Goal: Transaction & Acquisition: Subscribe to service/newsletter

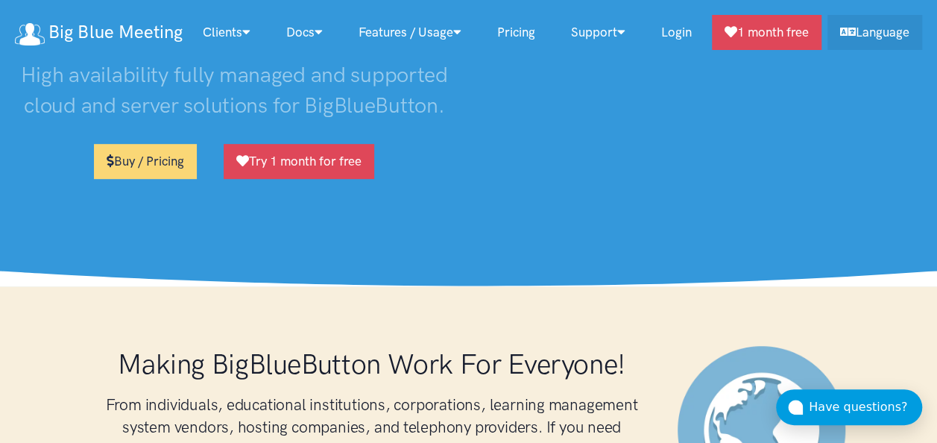
scroll to position [324, 0]
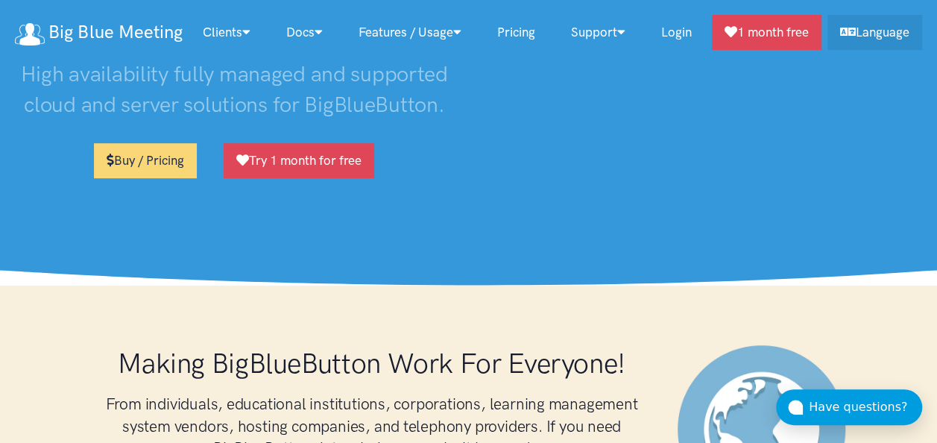
click at [164, 168] on link "Buy / Pricing" at bounding box center [145, 160] width 103 height 35
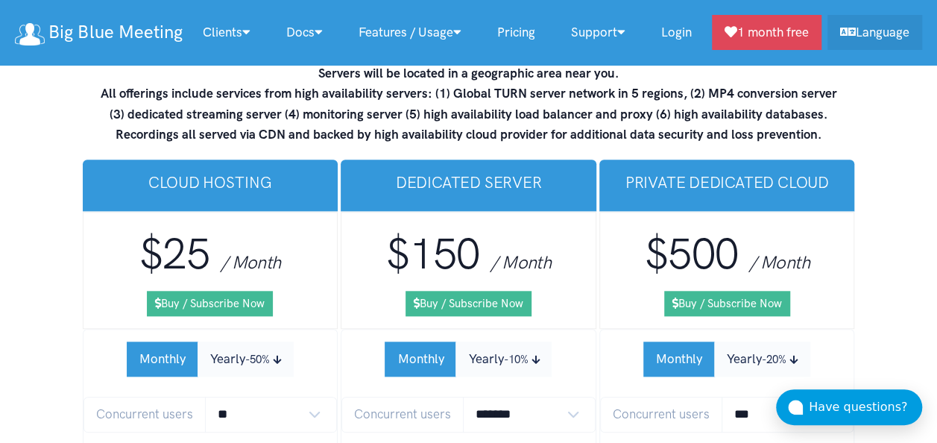
scroll to position [9002, 0]
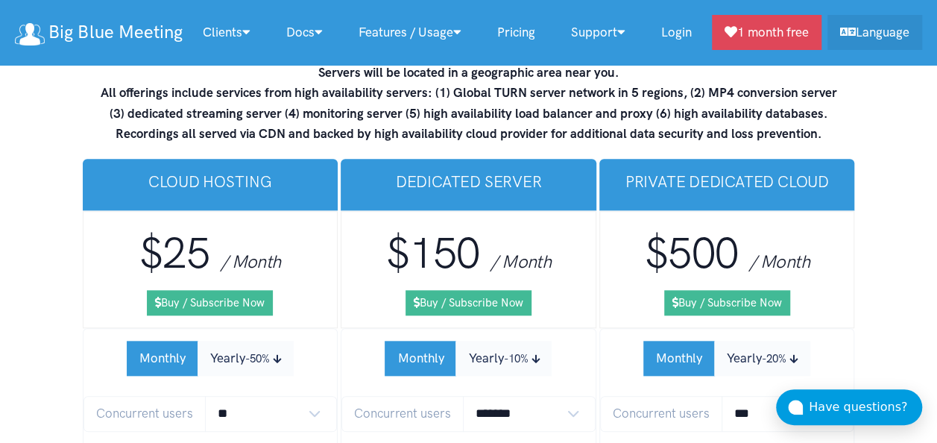
click at [230, 290] on link "Buy / Subscribe Now" at bounding box center [210, 302] width 126 height 25
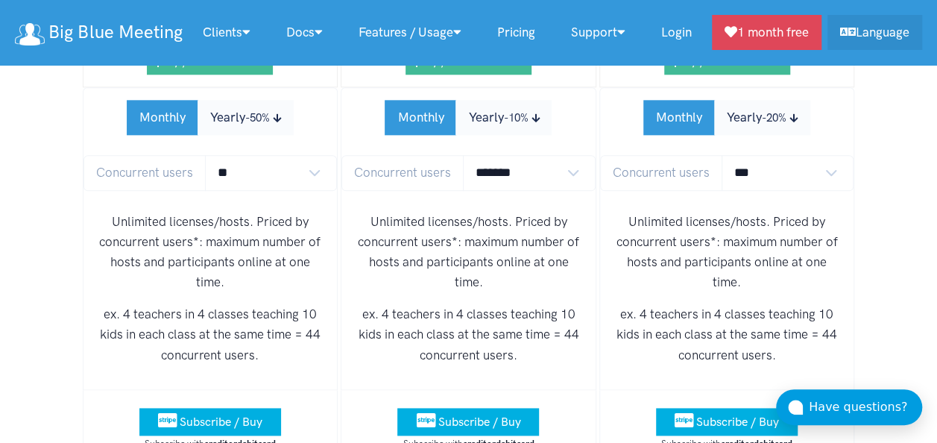
scroll to position [9402, 0]
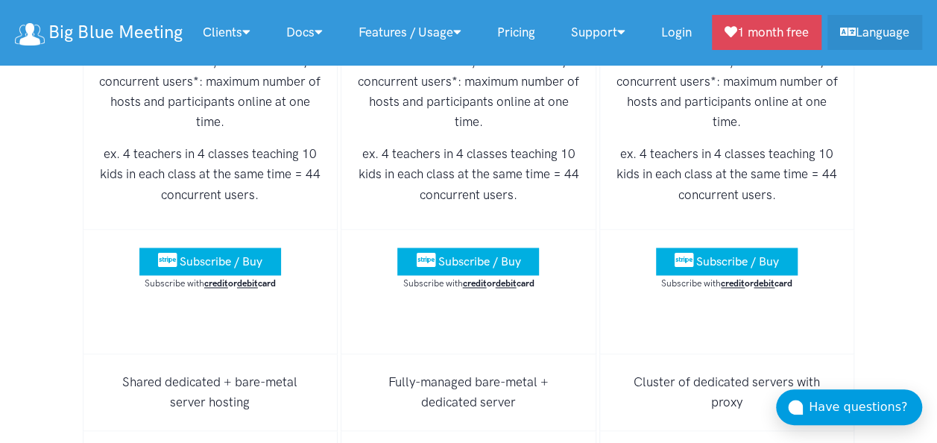
click at [215, 254] on span "Subscribe / Buy" at bounding box center [221, 261] width 83 height 14
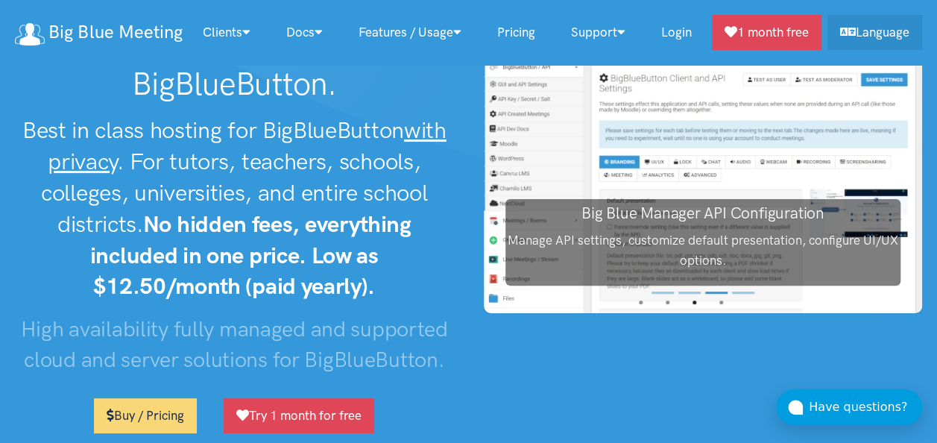
scroll to position [72, 0]
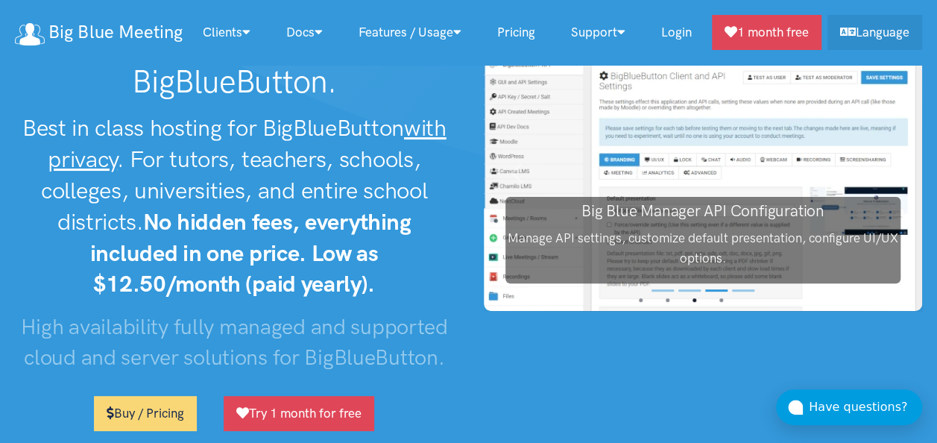
drag, startPoint x: 313, startPoint y: 277, endPoint x: 261, endPoint y: 227, distance: 72.2
click at [313, 277] on strong "No hidden fees, everything included in one price. Low as $12.50/month (paid yea…" at bounding box center [250, 253] width 321 height 90
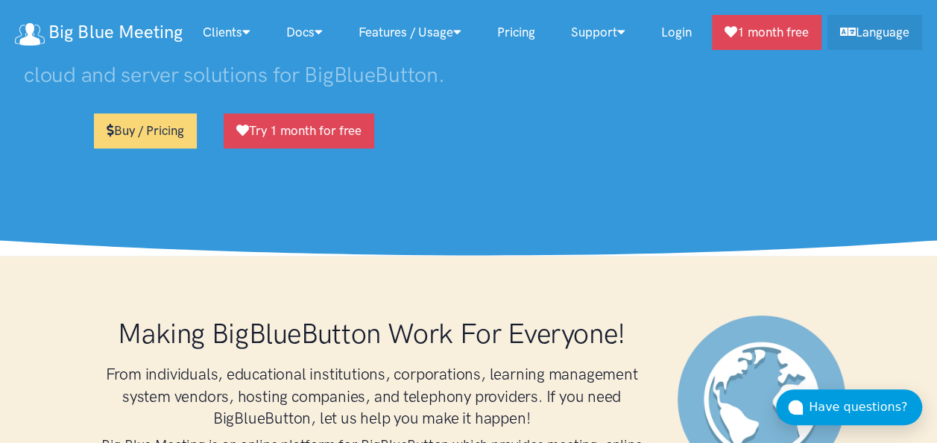
scroll to position [353, 0]
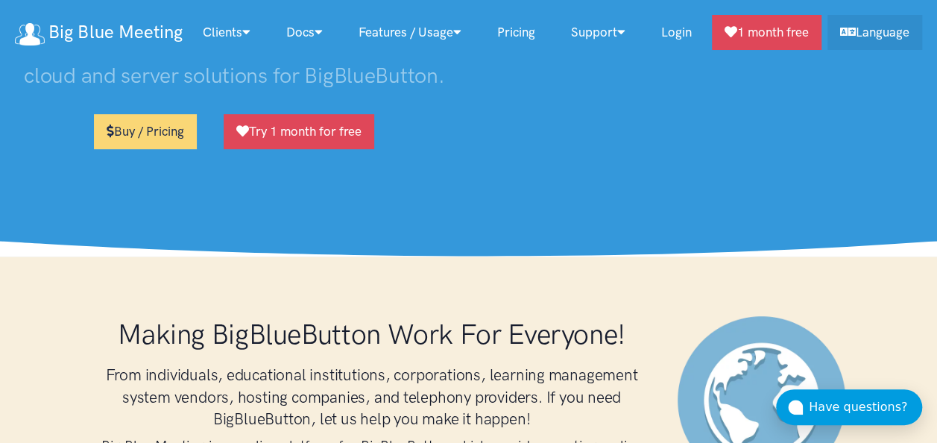
click at [696, 33] on link "Login" at bounding box center [676, 32] width 66 height 32
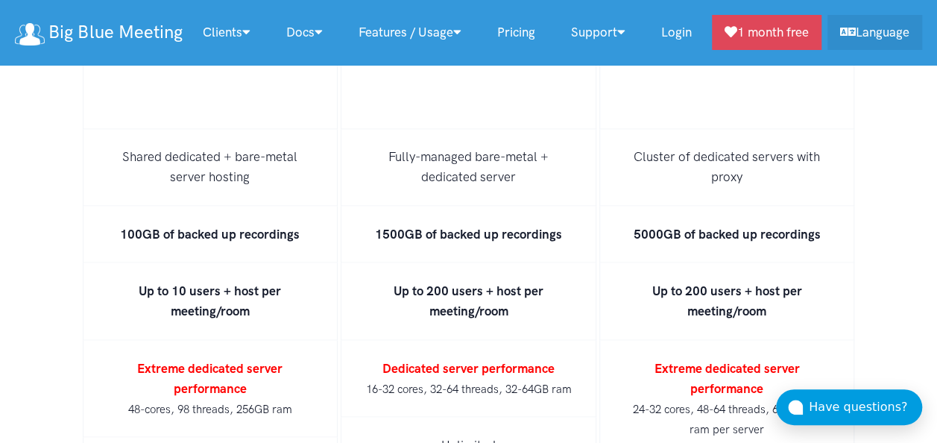
scroll to position [9572, 0]
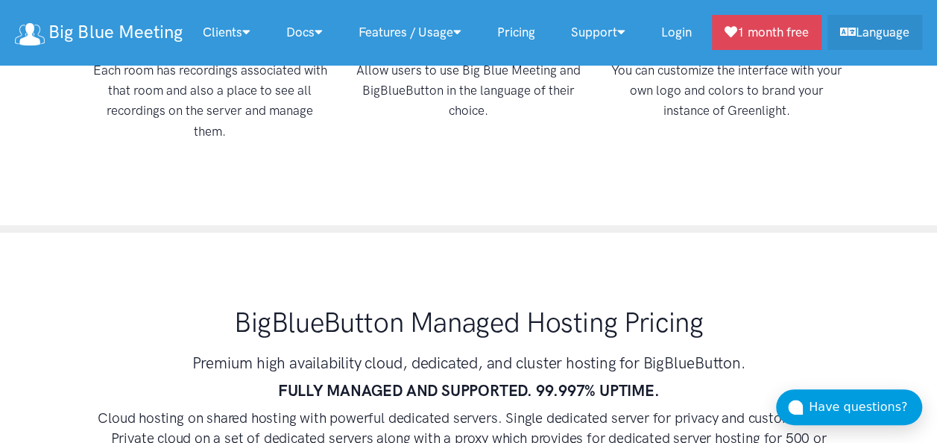
click at [750, 292] on div "BigBlueButton Managed Hosting Pricing Premium high availability cloud, dedicate…" at bounding box center [468, 430] width 775 height 276
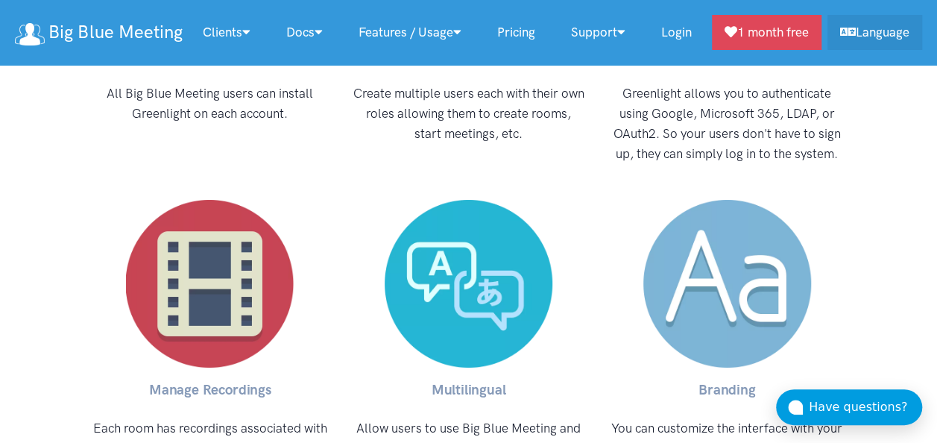
scroll to position [8231, 0]
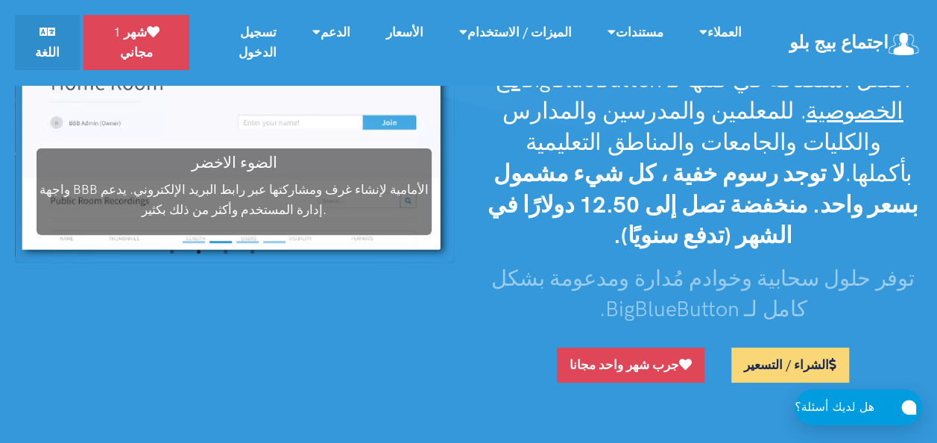
scroll to position [119, 0]
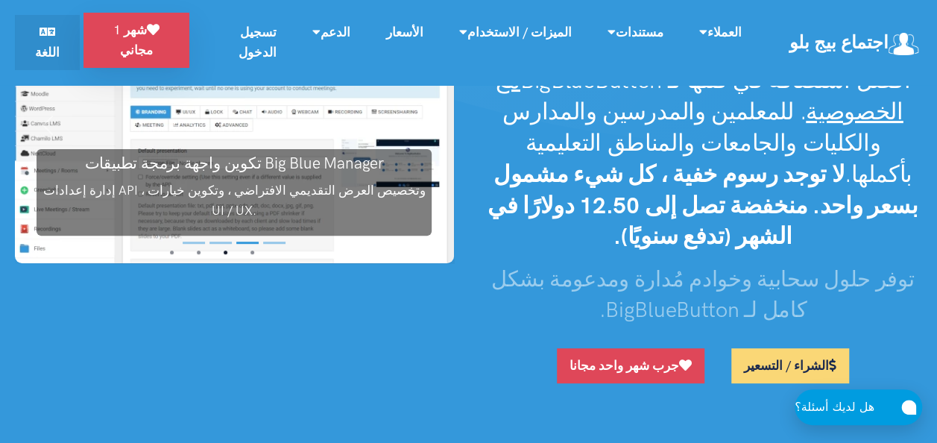
click at [189, 29] on link "شهر 1 مجاني" at bounding box center [136, 40] width 106 height 55
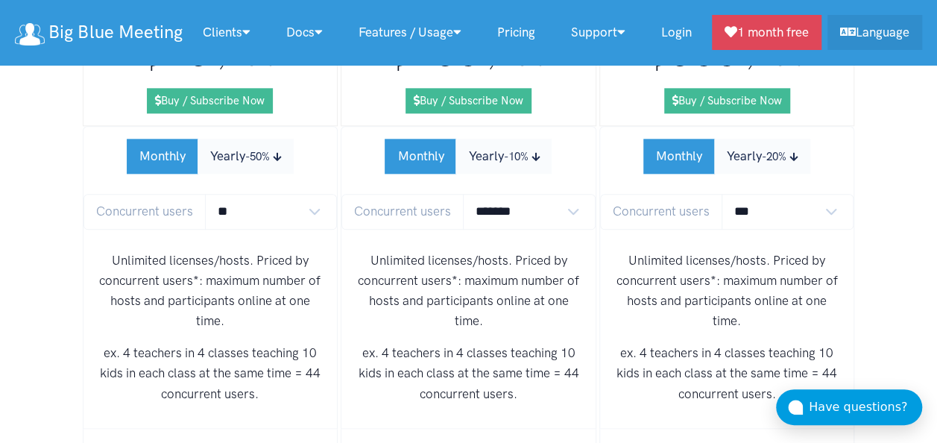
scroll to position [9202, 0]
